Goal: Task Accomplishment & Management: Use online tool/utility

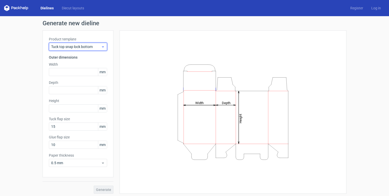
click at [101, 47] on icon at bounding box center [103, 47] width 4 height 4
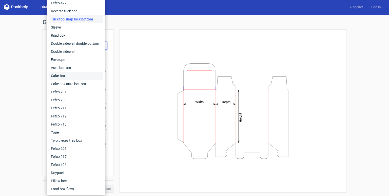
scroll to position [2, 0]
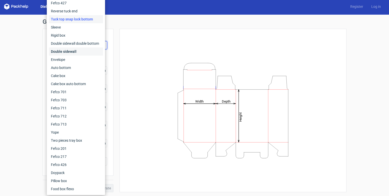
click at [89, 50] on div "Double sidewall" at bounding box center [76, 52] width 54 height 8
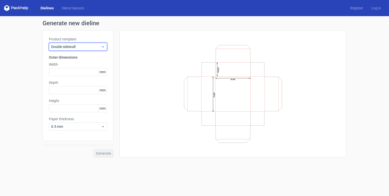
click at [84, 44] on span "Double sidewall" at bounding box center [76, 46] width 50 height 5
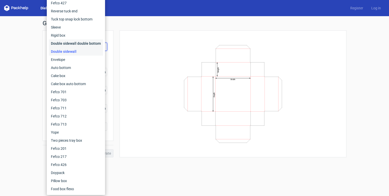
click at [85, 45] on div "Double sidewall double bottom" at bounding box center [76, 43] width 54 height 8
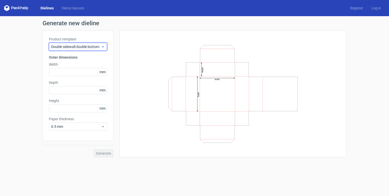
click at [78, 46] on span "Double sidewall double bottom" at bounding box center [76, 46] width 50 height 5
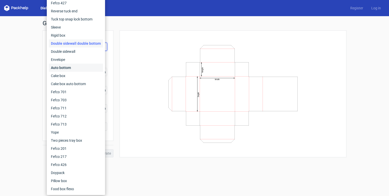
click at [76, 69] on div "Auto bottom" at bounding box center [76, 68] width 54 height 8
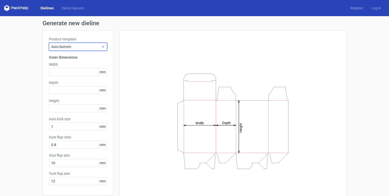
click at [80, 50] on div "Auto bottom" at bounding box center [78, 47] width 58 height 8
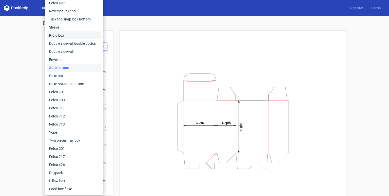
click at [85, 38] on div "Rigid box" at bounding box center [74, 35] width 54 height 8
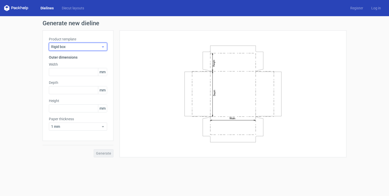
click at [76, 47] on span "Rigid box" at bounding box center [76, 46] width 50 height 5
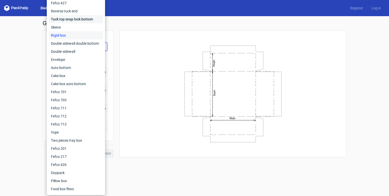
click at [83, 22] on div "Tuck top snap lock bottom" at bounding box center [76, 19] width 54 height 8
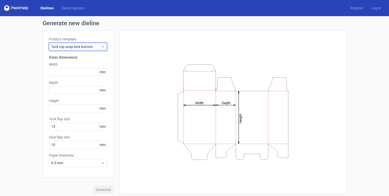
click at [84, 49] on span "Tuck top snap lock bottom" at bounding box center [76, 46] width 50 height 5
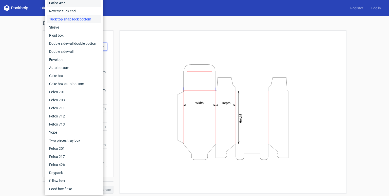
click at [85, 6] on div "Fefco 427" at bounding box center [74, 3] width 54 height 8
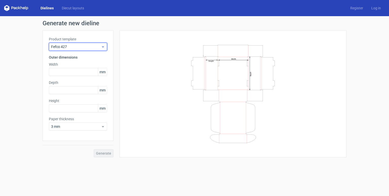
click at [78, 46] on span "Fefco 427" at bounding box center [76, 46] width 50 height 5
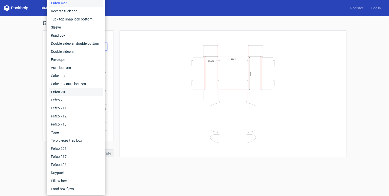
click at [75, 92] on div "Fefco 701" at bounding box center [76, 92] width 54 height 8
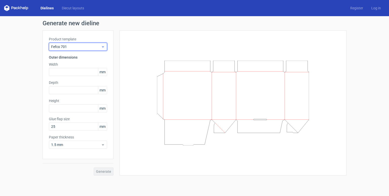
click at [80, 49] on span "Fefco 701" at bounding box center [76, 46] width 50 height 5
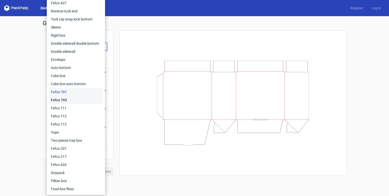
click at [74, 96] on div "Fefco 703" at bounding box center [76, 100] width 54 height 8
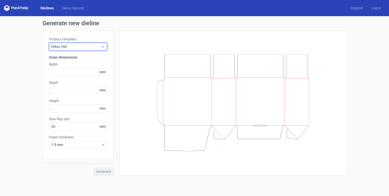
click at [92, 47] on span "Fefco 703" at bounding box center [76, 46] width 50 height 5
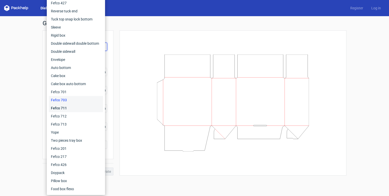
click at [71, 110] on div "Fefco 711" at bounding box center [76, 108] width 54 height 8
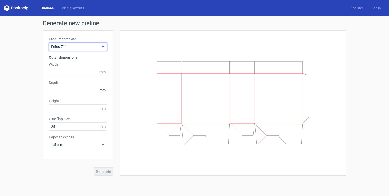
click at [78, 50] on div "Fefco 711" at bounding box center [78, 47] width 58 height 8
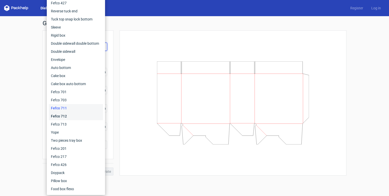
click at [64, 118] on div "Fefco 712" at bounding box center [76, 116] width 54 height 8
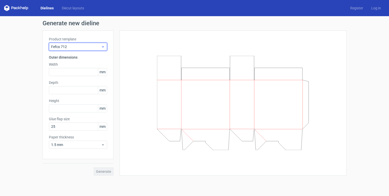
click at [75, 50] on div "Fefco 712" at bounding box center [78, 47] width 58 height 8
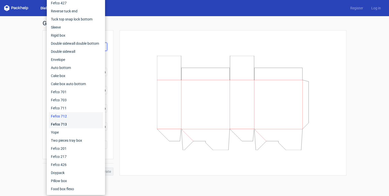
click at [61, 126] on div "Fefco 713" at bounding box center [76, 124] width 54 height 8
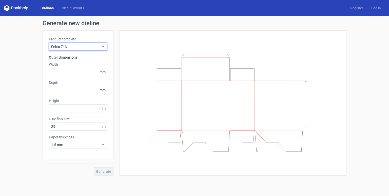
click at [72, 44] on div "Fefco 713" at bounding box center [78, 47] width 58 height 8
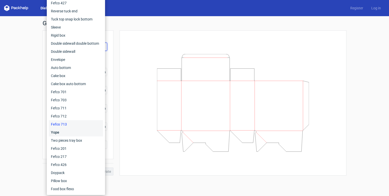
click at [67, 135] on div "Yope" at bounding box center [76, 133] width 54 height 8
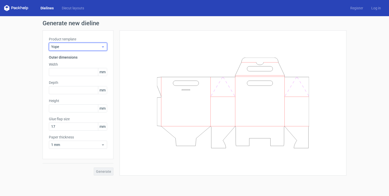
click at [79, 48] on span "Yope" at bounding box center [76, 46] width 50 height 5
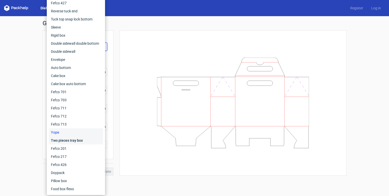
click at [73, 144] on div "Two pieces tray box" at bounding box center [76, 141] width 54 height 8
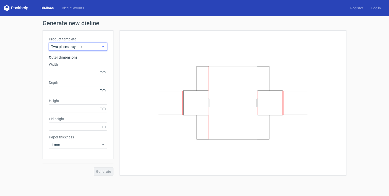
click at [75, 49] on span "Two pieces tray box" at bounding box center [76, 46] width 50 height 5
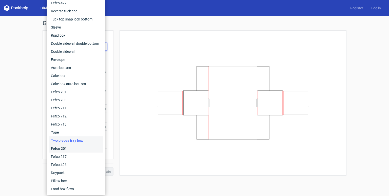
click at [70, 150] on div "Fefco 201" at bounding box center [76, 149] width 54 height 8
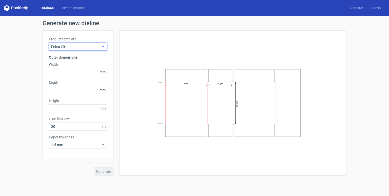
click at [76, 50] on div "Fefco 201" at bounding box center [78, 47] width 58 height 8
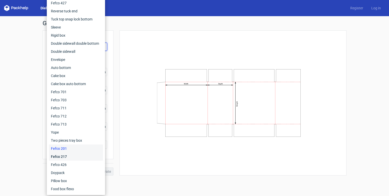
click at [72, 159] on div "Fefco 217" at bounding box center [76, 157] width 54 height 8
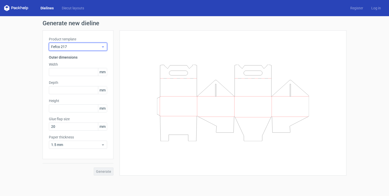
click at [77, 47] on span "Fefco 217" at bounding box center [76, 46] width 50 height 5
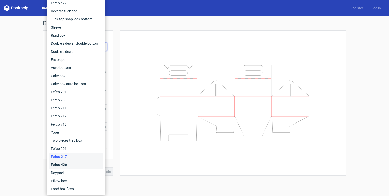
click at [71, 165] on div "Fefco 426" at bounding box center [76, 165] width 54 height 8
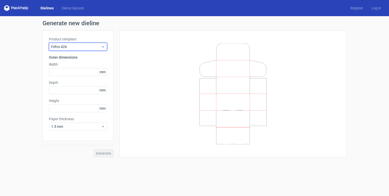
click at [88, 47] on span "Fefco 426" at bounding box center [76, 46] width 50 height 5
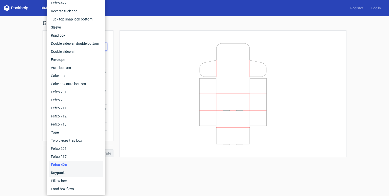
click at [80, 176] on div "Doypack" at bounding box center [76, 173] width 54 height 8
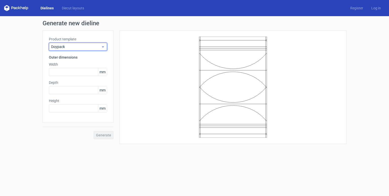
click at [66, 51] on div "Doypack" at bounding box center [78, 47] width 58 height 8
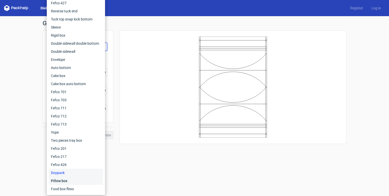
click at [64, 181] on div "Pillow box" at bounding box center [76, 181] width 54 height 8
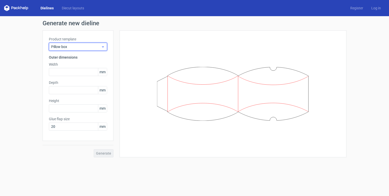
click at [91, 50] on div "Pillow box" at bounding box center [78, 47] width 58 height 8
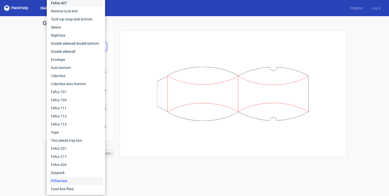
click at [70, 4] on div "Fefco 427" at bounding box center [76, 3] width 54 height 8
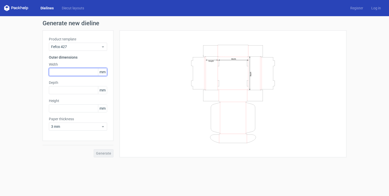
click at [63, 71] on input "text" at bounding box center [78, 72] width 58 height 8
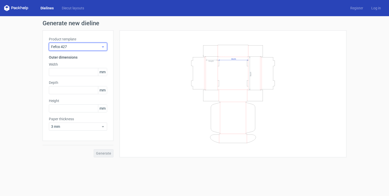
click at [85, 45] on span "Fefco 427" at bounding box center [76, 46] width 50 height 5
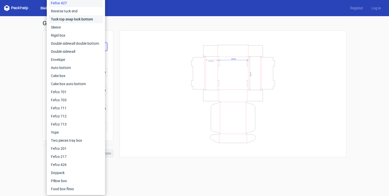
click at [71, 19] on div "Tuck top snap lock bottom" at bounding box center [76, 19] width 54 height 8
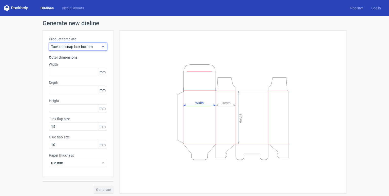
click at [75, 47] on span "Tuck top snap lock bottom" at bounding box center [76, 46] width 50 height 5
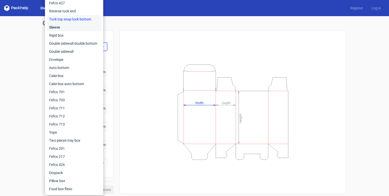
click at [72, 30] on div "Sleeve" at bounding box center [74, 27] width 54 height 8
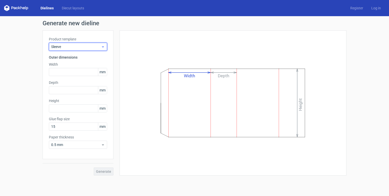
click at [68, 47] on span "Sleeve" at bounding box center [76, 46] width 50 height 5
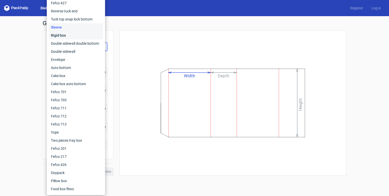
click at [69, 39] on div "Rigid box" at bounding box center [76, 35] width 54 height 8
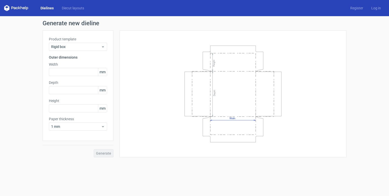
drag, startPoint x: 235, startPoint y: 110, endPoint x: 225, endPoint y: 113, distance: 10.3
click at [225, 113] on icon "Width Depth Height" at bounding box center [233, 94] width 152 height 101
click at [316, 47] on div "Width Depth Height" at bounding box center [233, 94] width 214 height 115
click at [65, 10] on link "Diecut layouts" at bounding box center [73, 8] width 30 height 5
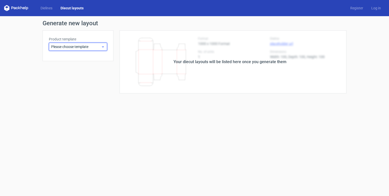
click at [61, 46] on span "Please choose template" at bounding box center [76, 46] width 50 height 5
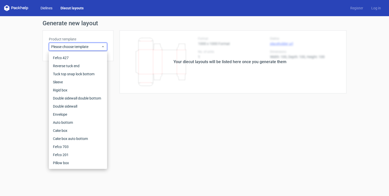
click at [50, 7] on link "Dielines" at bounding box center [46, 8] width 20 height 5
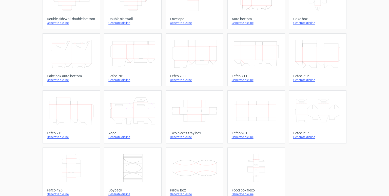
scroll to position [119, 0]
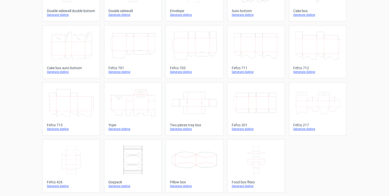
click at [257, 115] on icon "Width Depth Height" at bounding box center [256, 103] width 45 height 28
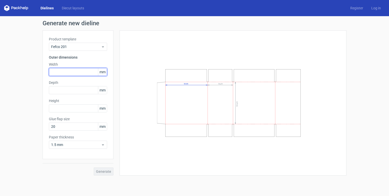
click at [75, 73] on input "text" at bounding box center [78, 72] width 58 height 8
click at [103, 73] on span "mm" at bounding box center [102, 72] width 9 height 8
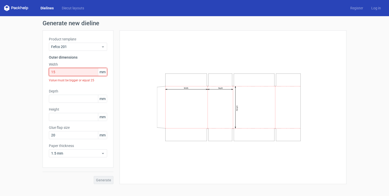
click at [92, 74] on input "15" at bounding box center [78, 72] width 58 height 8
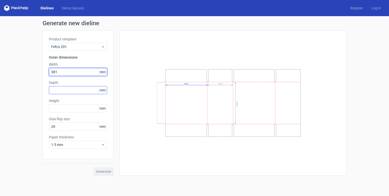
type input "381"
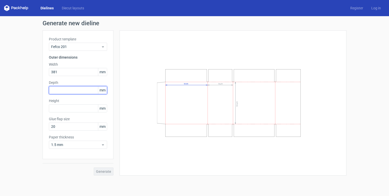
click at [85, 89] on input "text" at bounding box center [78, 90] width 58 height 8
type input "305"
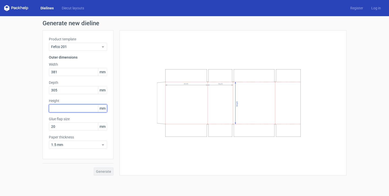
click at [81, 105] on input "text" at bounding box center [78, 109] width 58 height 8
type input "140"
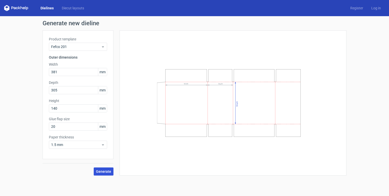
click at [102, 170] on span "Generate" at bounding box center [103, 172] width 15 height 4
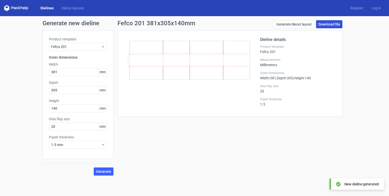
click at [323, 26] on link "Download file" at bounding box center [329, 24] width 26 height 8
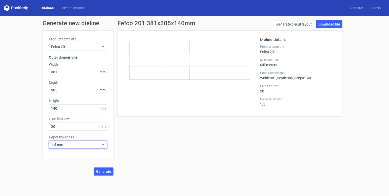
click at [75, 144] on span "1.5 mm" at bounding box center [76, 144] width 50 height 5
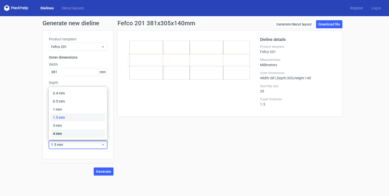
click at [66, 136] on div "4 mm" at bounding box center [78, 134] width 54 height 8
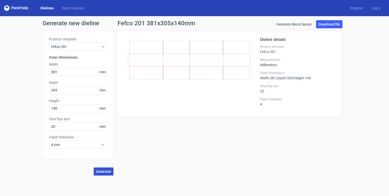
click at [109, 173] on span "Generate" at bounding box center [103, 172] width 15 height 4
click at [328, 24] on link "Download file" at bounding box center [329, 24] width 26 height 8
